Goal: Check status

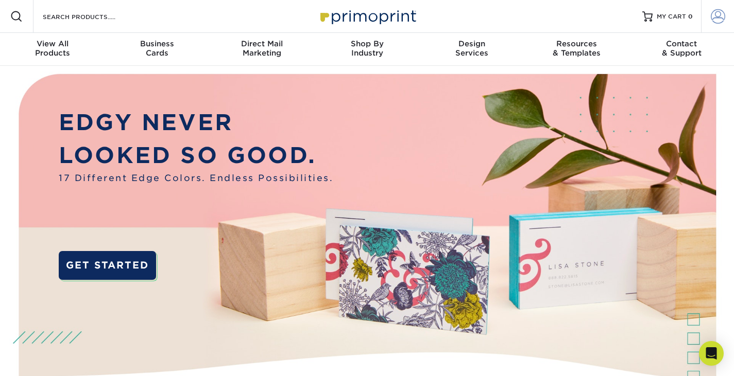
type input "[PERSON_NAME][EMAIL_ADDRESS][DOMAIN_NAME]"
click at [713, 24] on link "Account" at bounding box center [717, 16] width 33 height 33
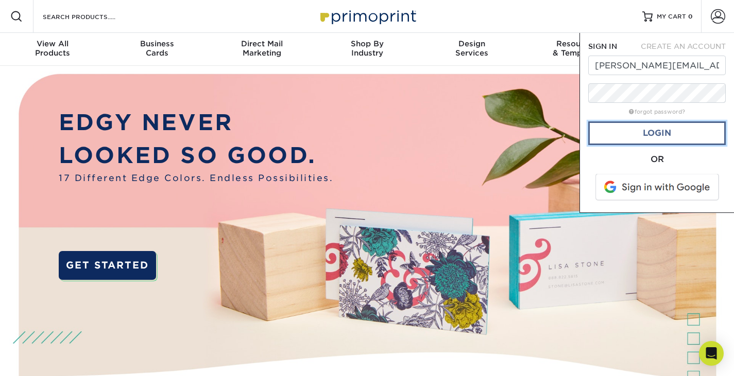
click at [644, 128] on link "Login" at bounding box center [657, 134] width 138 height 24
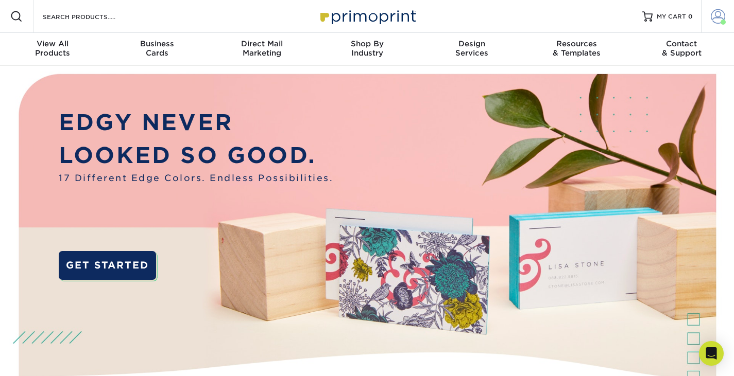
click at [724, 19] on link "Account" at bounding box center [717, 16] width 33 height 33
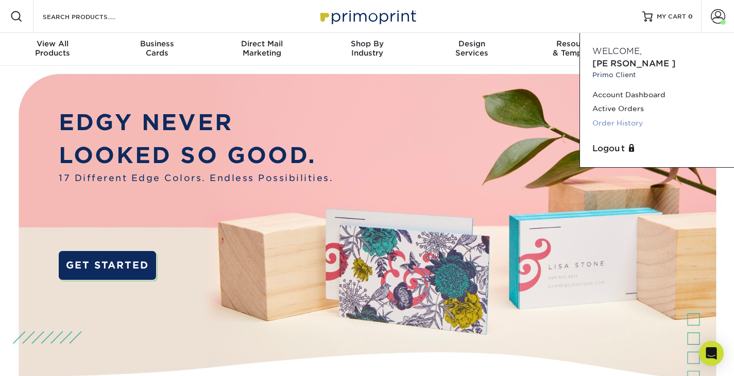
click at [621, 116] on link "Order History" at bounding box center [656, 123] width 129 height 14
click at [624, 116] on link "Order History" at bounding box center [656, 123] width 129 height 14
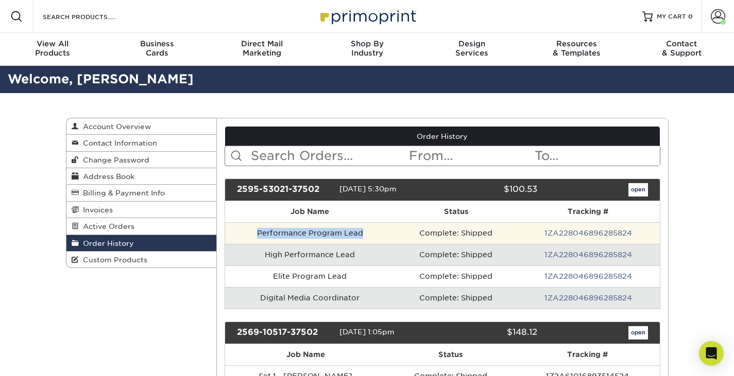
drag, startPoint x: 364, startPoint y: 234, endPoint x: 253, endPoint y: 230, distance: 110.8
click at [253, 230] on td "Performance Program Lead" at bounding box center [310, 233] width 170 height 22
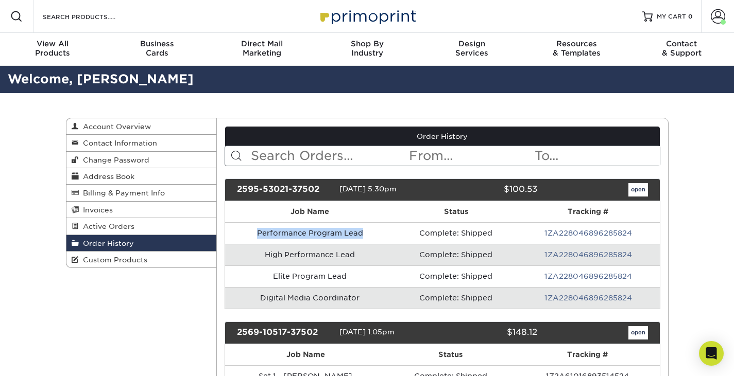
copy td "Performance Program Lead"
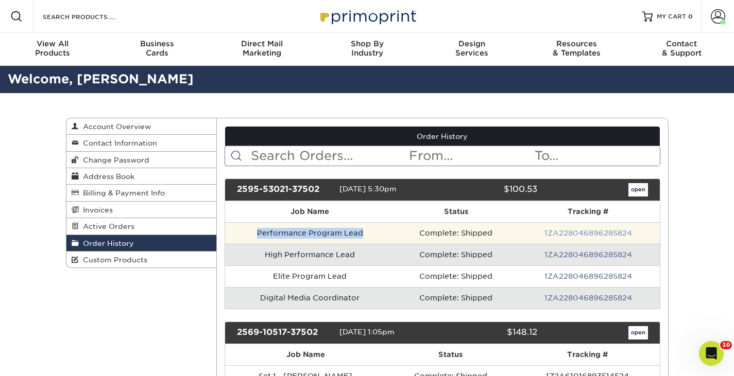
click at [564, 236] on link "1ZA228046896285824" at bounding box center [588, 233] width 88 height 8
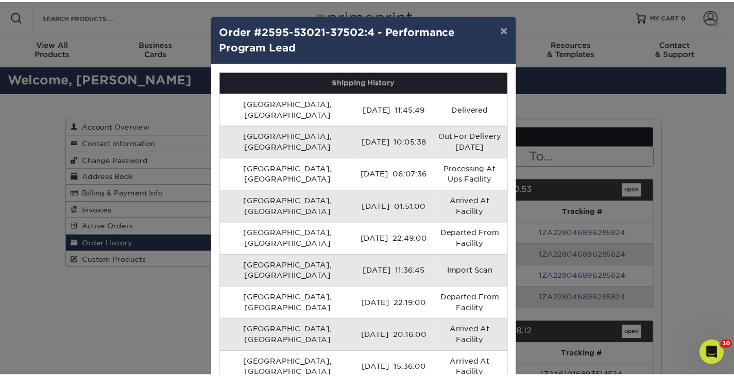
scroll to position [14, 0]
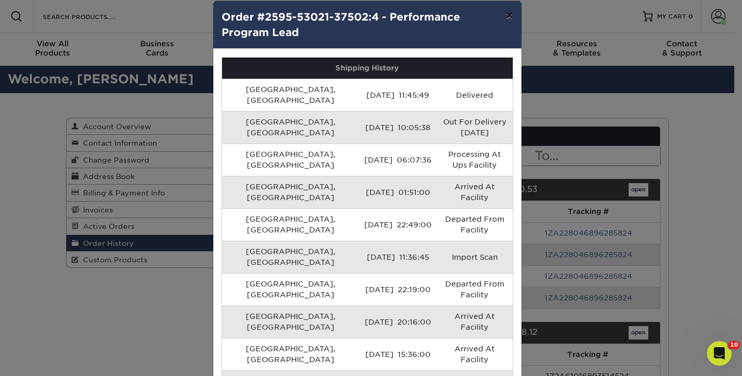
click at [504, 12] on button "×" at bounding box center [509, 15] width 24 height 29
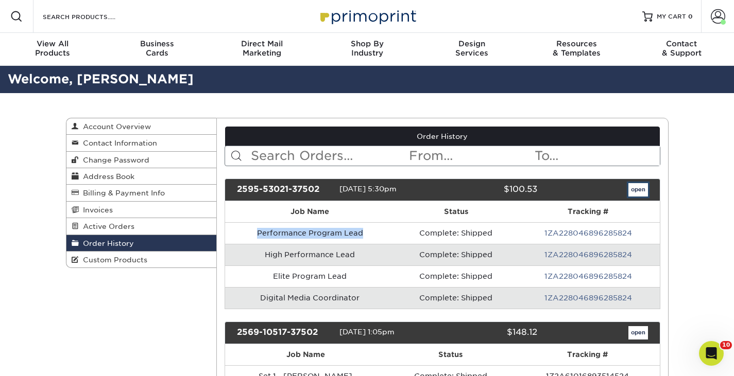
click at [637, 190] on link "open" at bounding box center [638, 189] width 20 height 13
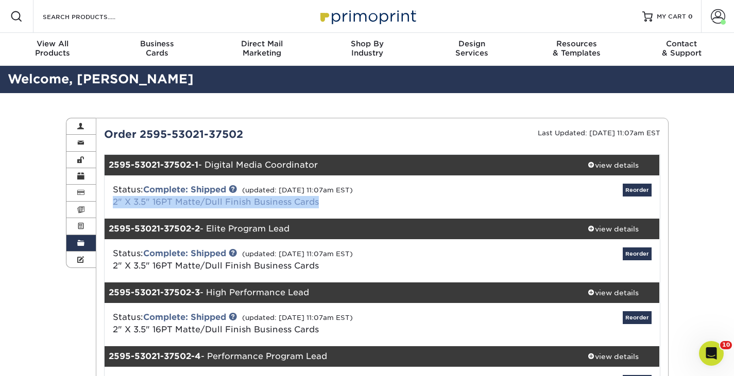
drag, startPoint x: 320, startPoint y: 204, endPoint x: 115, endPoint y: 201, distance: 205.0
click at [115, 201] on div "Status: Complete: Shipped (updated: 09/09/2025 11:07am EST) 2" X 3.5" 16PT Matt…" at bounding box center [289, 196] width 369 height 25
copy link "2" X 3.5" 16PT Matte/Dull Finish Business Cards"
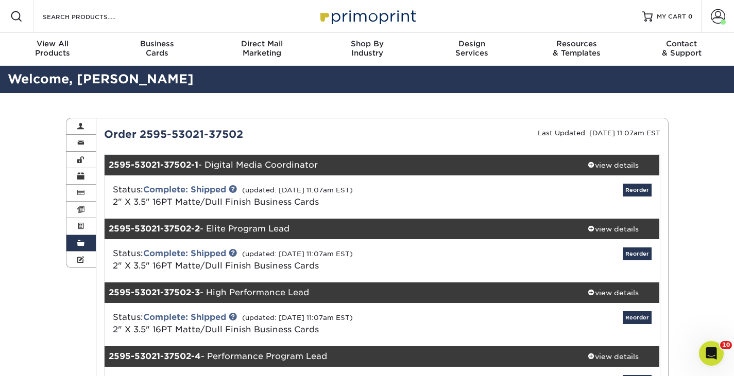
click at [318, 170] on div "2595-53021-37502-1 - Digital Media Coordinator" at bounding box center [336, 165] width 463 height 21
drag, startPoint x: 326, startPoint y: 166, endPoint x: 209, endPoint y: 166, distance: 116.9
click at [209, 166] on div "2595-53021-37502-1 - Digital Media Coordinator" at bounding box center [336, 165] width 463 height 21
copy div "Digital Media Coordinator"
drag, startPoint x: 305, startPoint y: 227, endPoint x: 210, endPoint y: 227, distance: 95.3
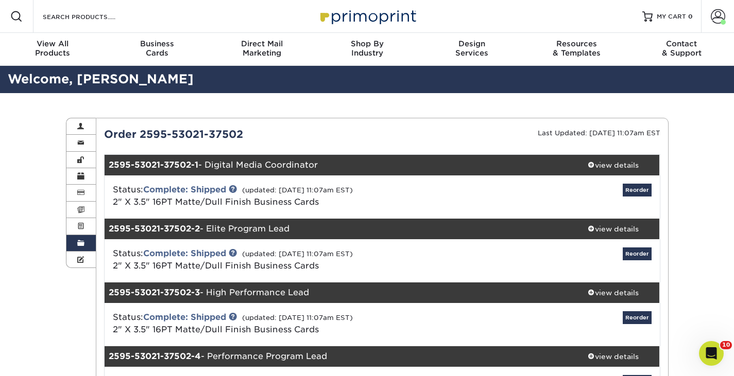
click at [210, 227] on div "2595-53021-37502-2 - Elite Program Lead" at bounding box center [336, 229] width 463 height 21
copy div "Elite Program Lead"
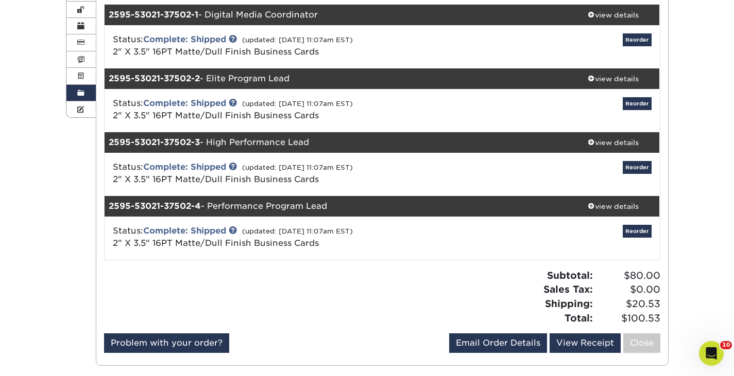
scroll to position [155, 0]
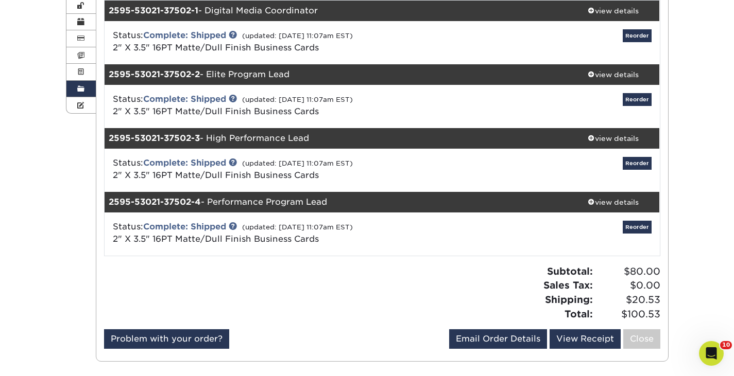
drag, startPoint x: 311, startPoint y: 138, endPoint x: 210, endPoint y: 138, distance: 100.9
click at [210, 138] on div "2595-53021-37502-3 - High Performance Lead" at bounding box center [336, 138] width 463 height 21
copy div "High Performance Lead"
drag, startPoint x: 328, startPoint y: 200, endPoint x: 213, endPoint y: 202, distance: 115.4
click at [213, 202] on div "2595-53021-37502-4 - Performance Program Lead" at bounding box center [336, 202] width 463 height 21
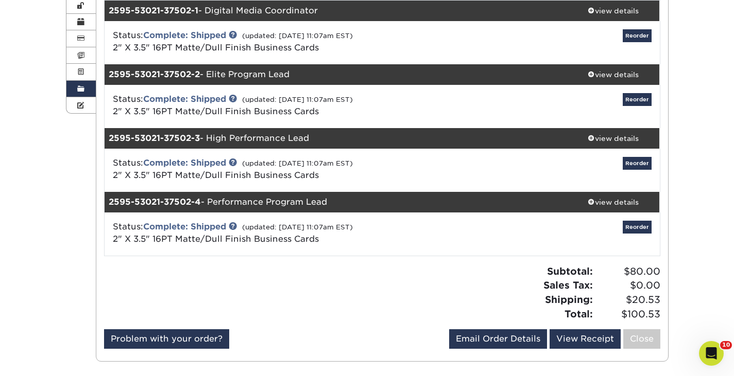
copy div "Performance Program Lead"
